Goal: Check status: Check status

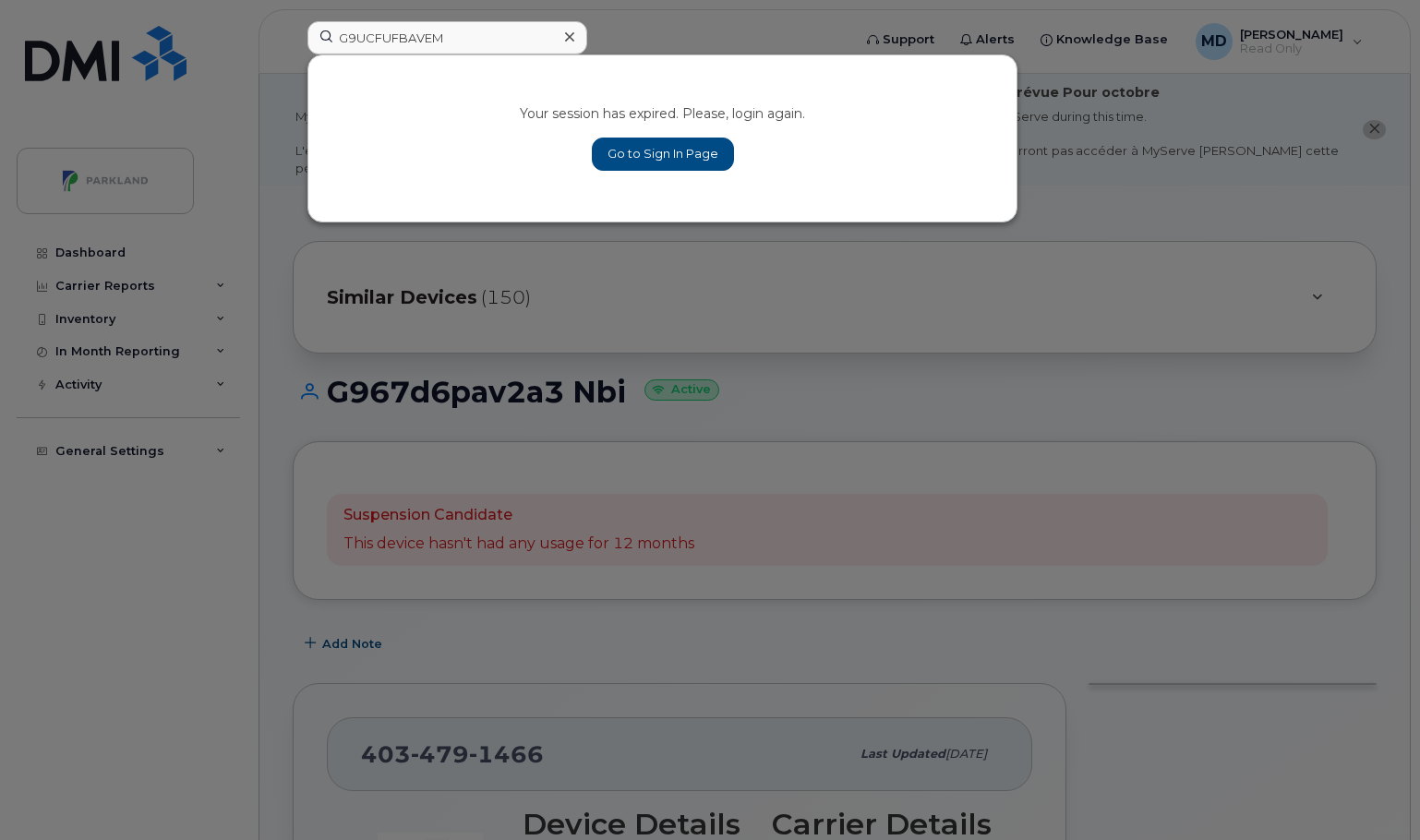
type input "G9UCFUFBAVEM"
click at [679, 164] on link "Go to Sign In Page" at bounding box center [663, 154] width 142 height 34
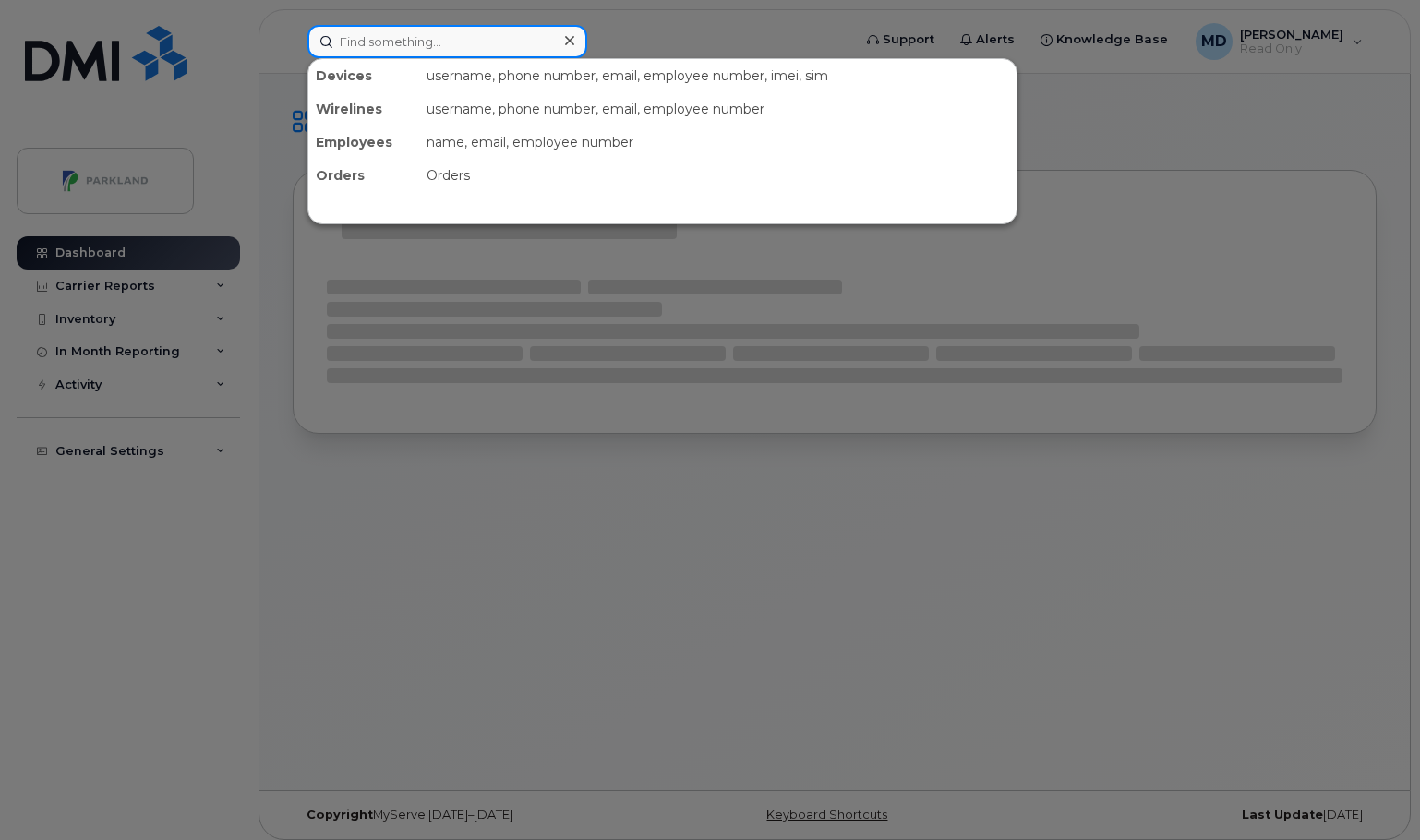
paste input "G9UCFUFBAVEM"
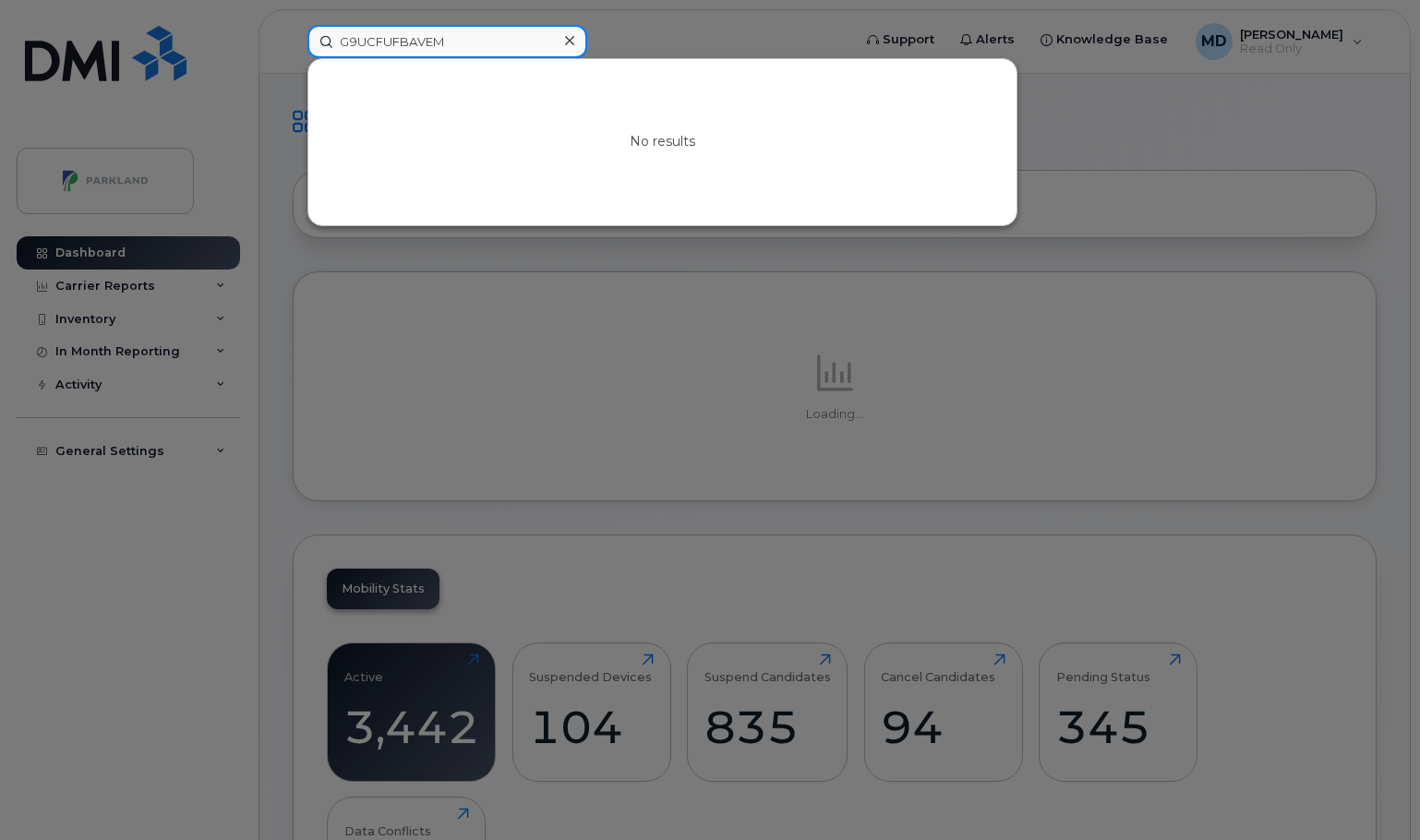
click at [392, 40] on input "G9UCFUFBAVEM" at bounding box center [447, 42] width 280 height 34
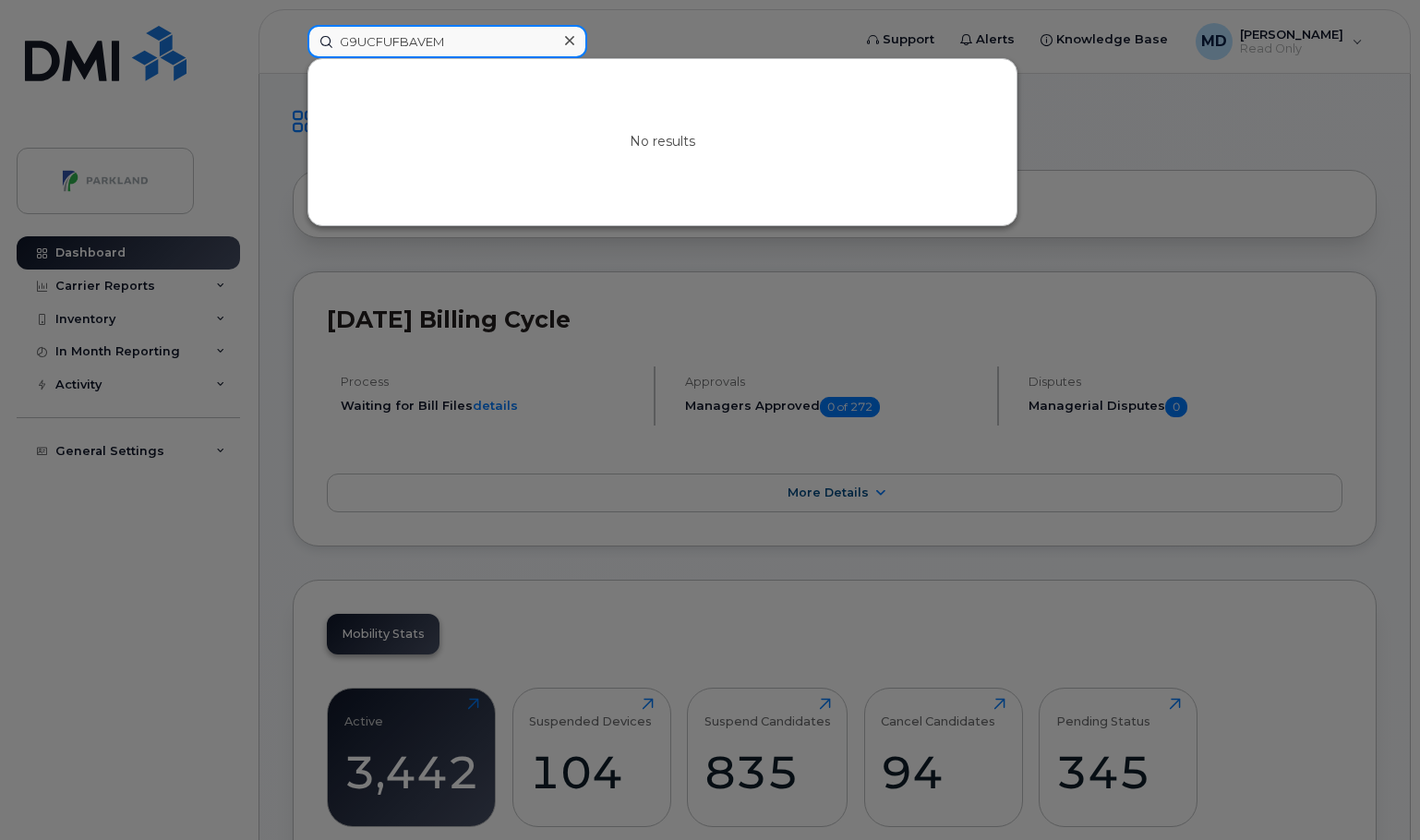
drag, startPoint x: 481, startPoint y: 44, endPoint x: 265, endPoint y: 41, distance: 216.0
click at [293, 41] on div "G9UCFUFBAVEM No results" at bounding box center [573, 42] width 561 height 34
click at [482, 35] on input "G9UCFUFBAVEM" at bounding box center [447, 42] width 280 height 34
paste input "587-435-8757"
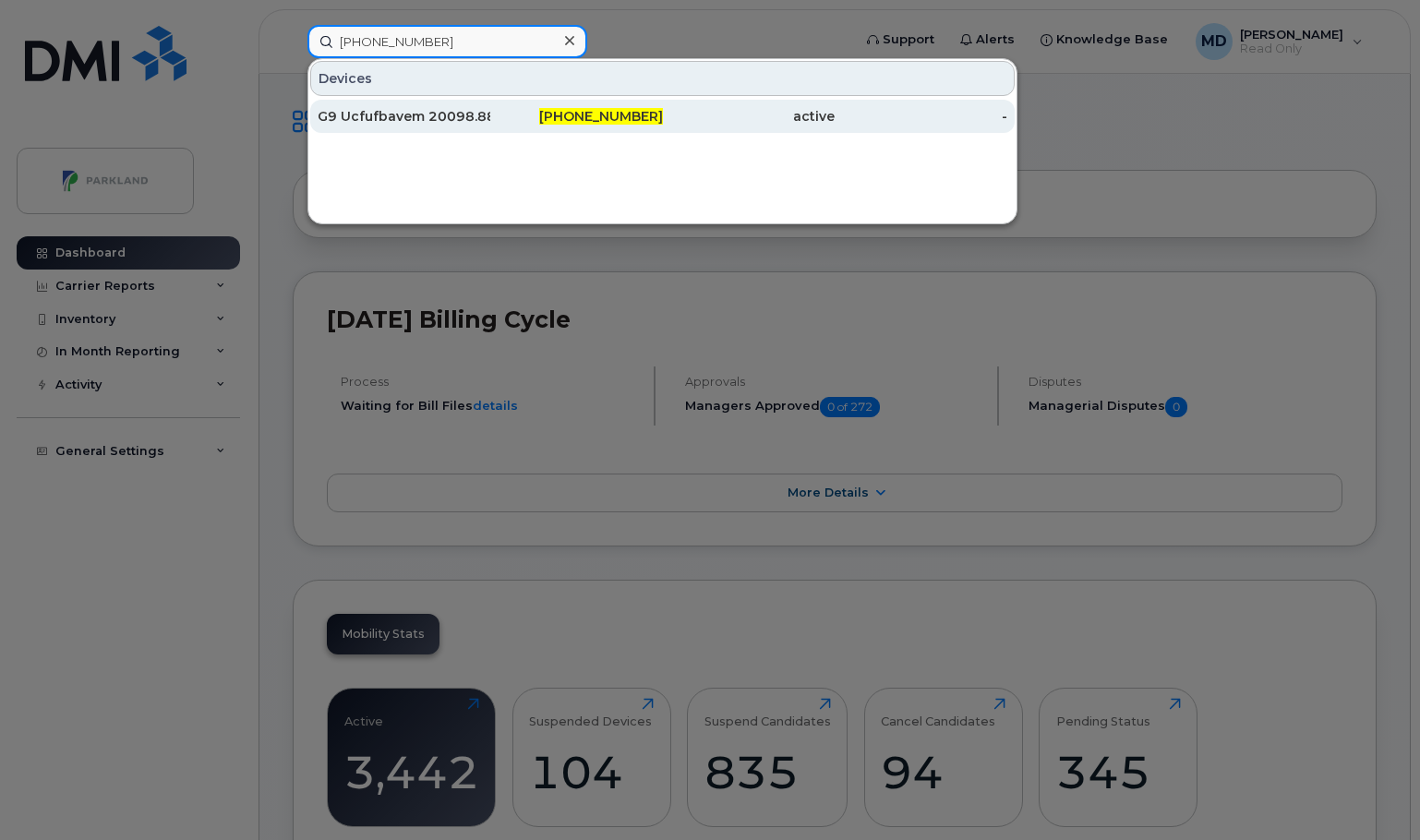
type input "587-435-8757"
click at [442, 121] on div "G9 Ucfufbavem 20098.8861" at bounding box center [404, 116] width 172 height 19
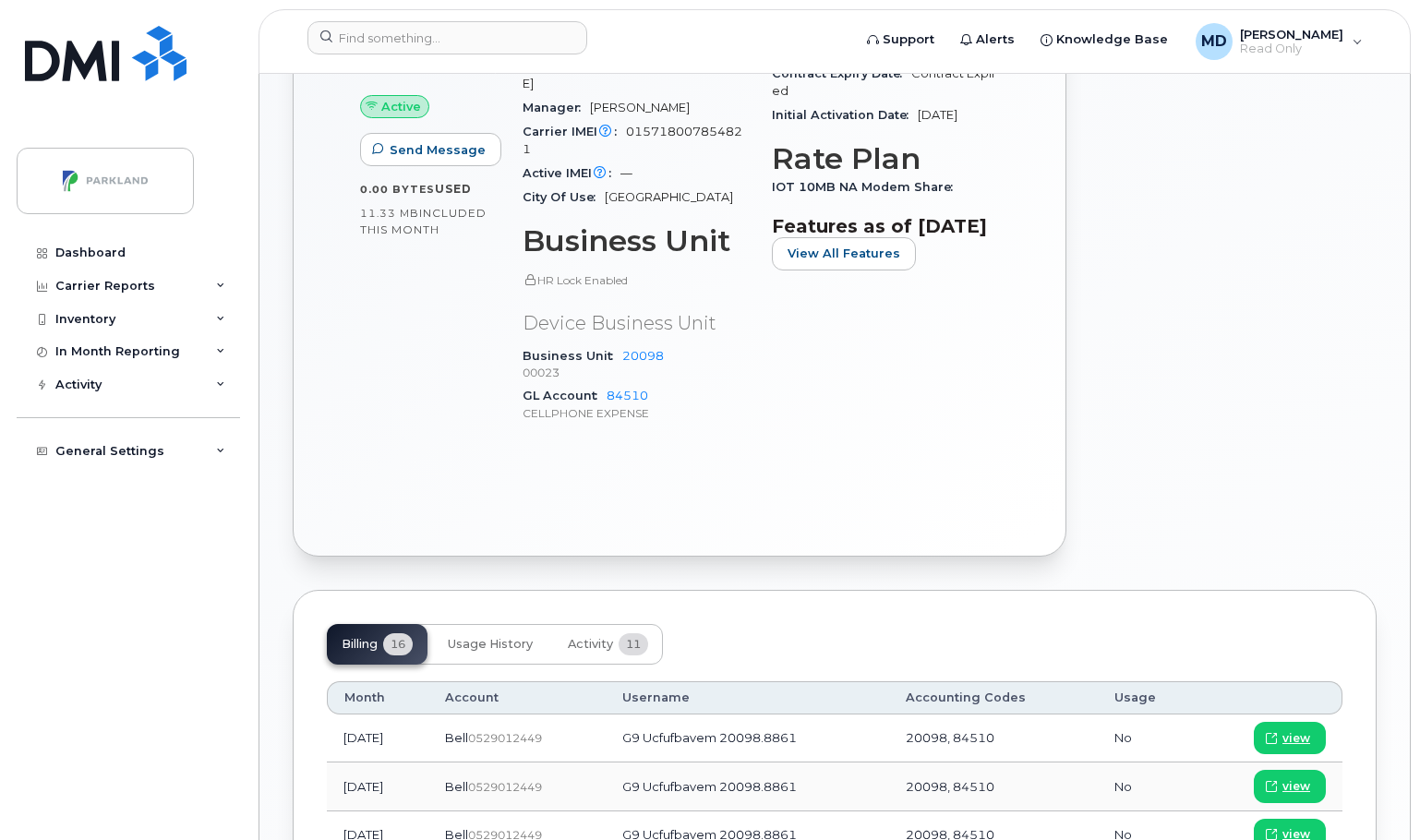
scroll to position [1001, 0]
